Goal: Find specific page/section: Find specific page/section

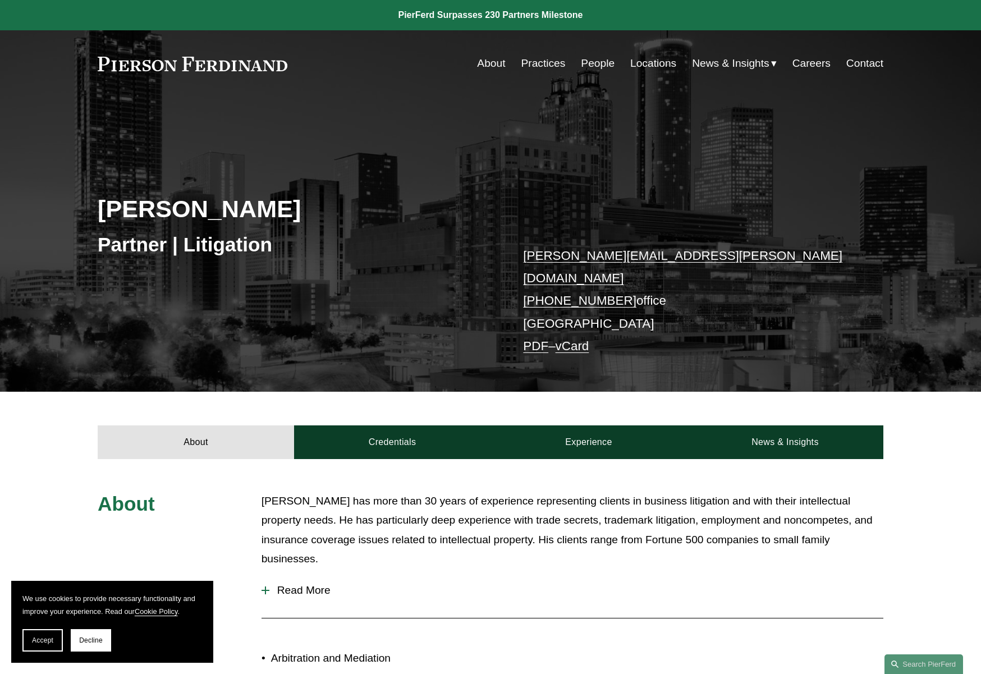
click at [276, 62] on link at bounding box center [193, 64] width 190 height 15
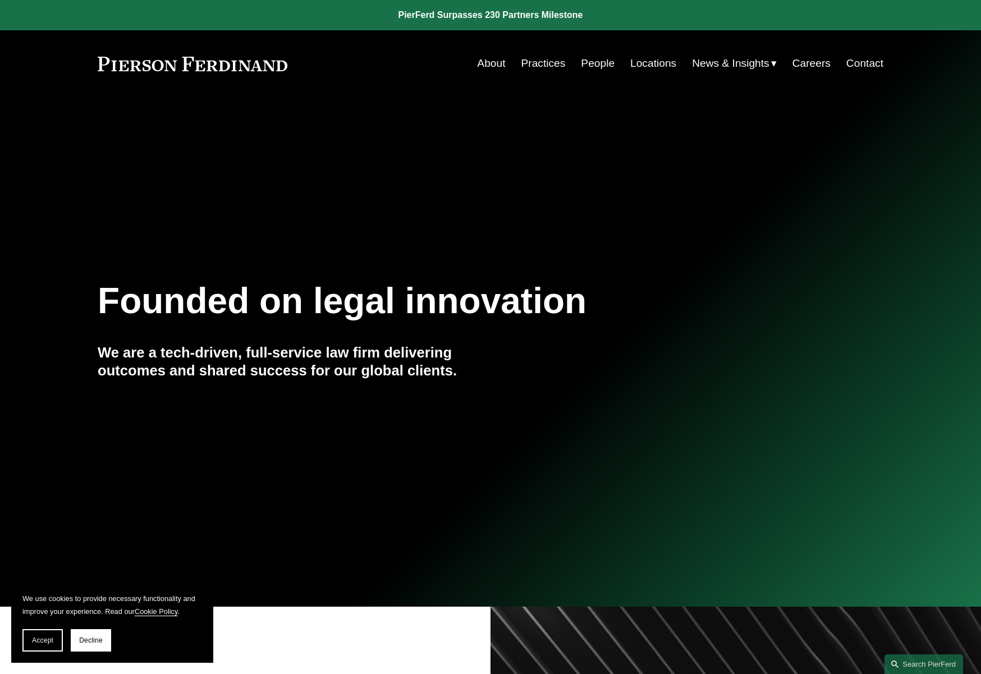
click at [646, 65] on link "Locations" at bounding box center [653, 63] width 46 height 21
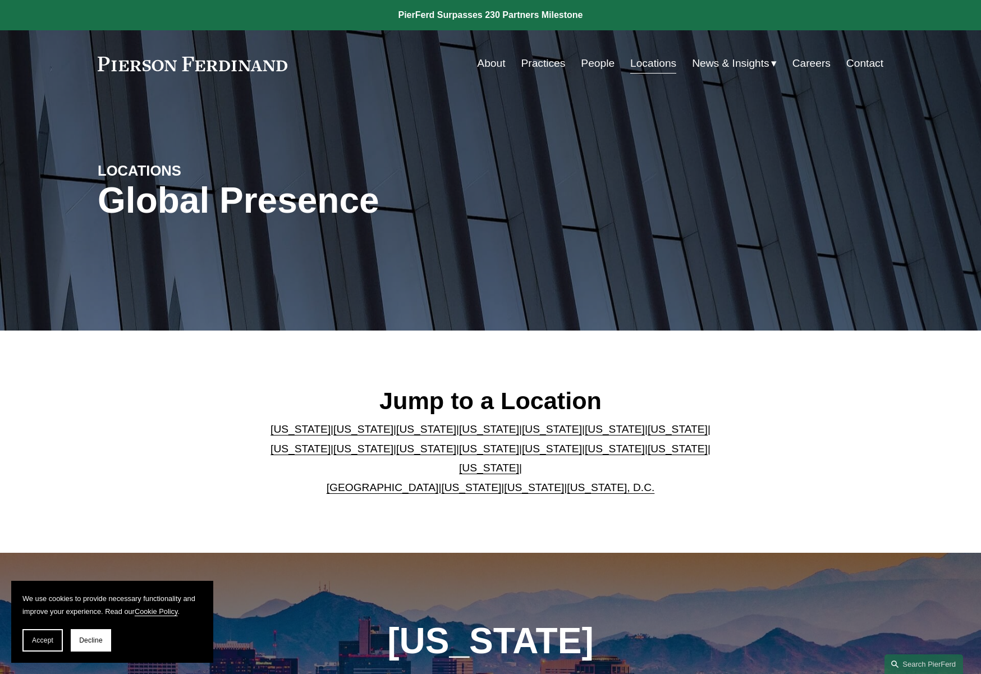
click at [585, 435] on link "[US_STATE]" at bounding box center [615, 429] width 60 height 12
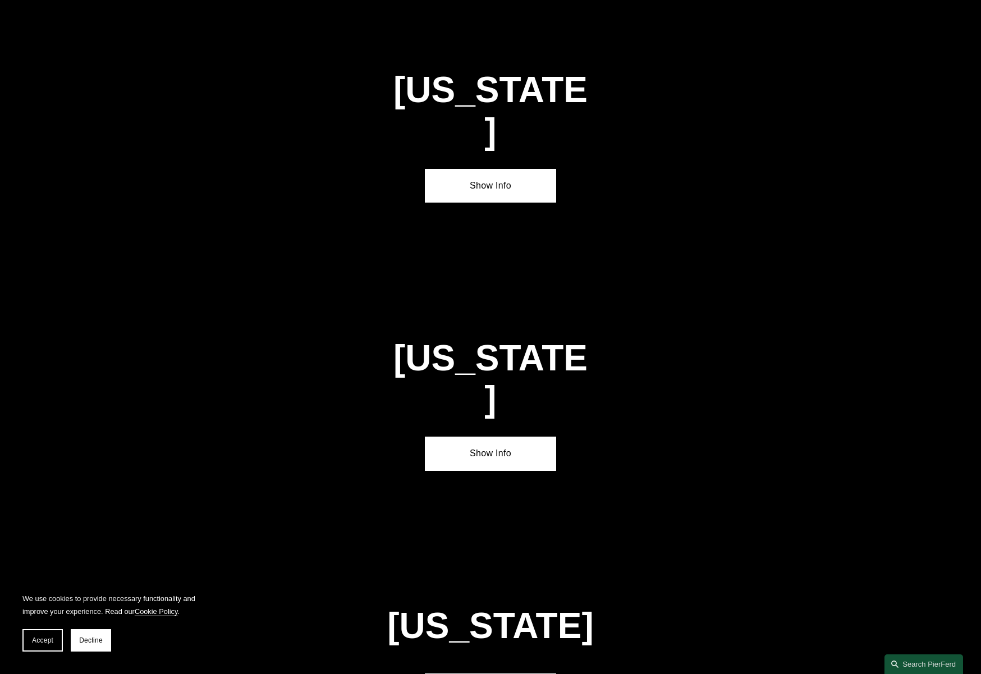
scroll to position [1735, 0]
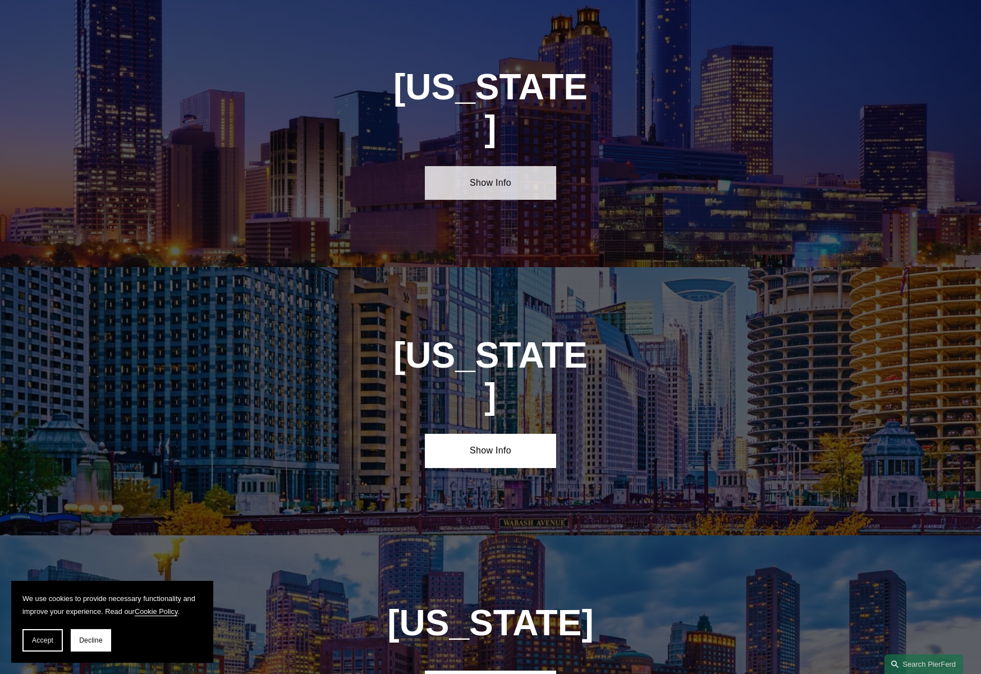
click at [532, 166] on link "Show Info" at bounding box center [490, 183] width 131 height 34
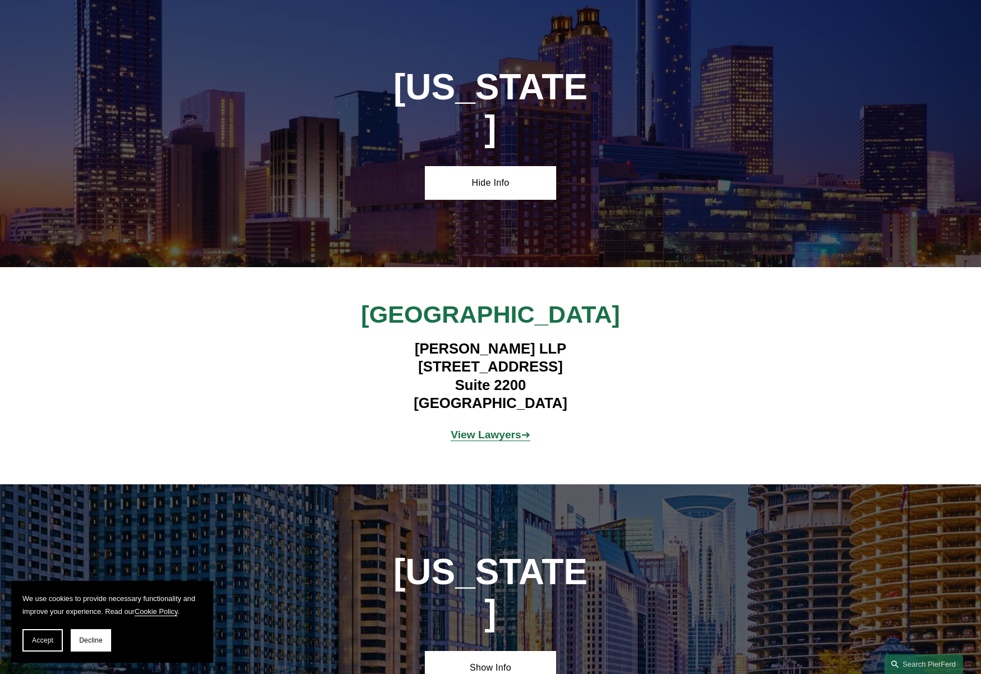
click at [512, 429] on strong "View Lawyers" at bounding box center [486, 435] width 71 height 12
